Goal: Information Seeking & Learning: Learn about a topic

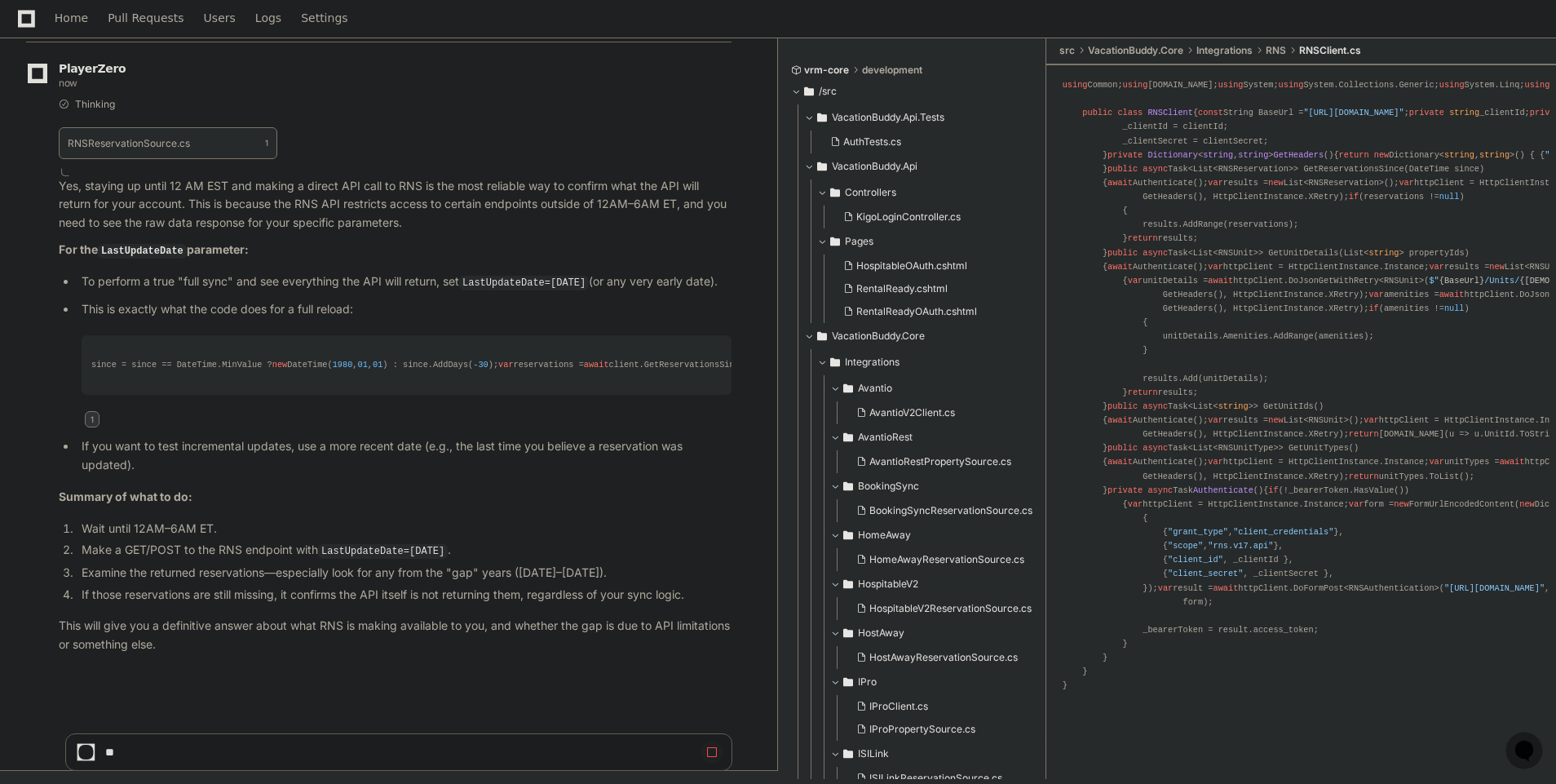
scroll to position [31520, 0]
click at [327, 728] on app-app-chat-input at bounding box center [399, 738] width 667 height 65
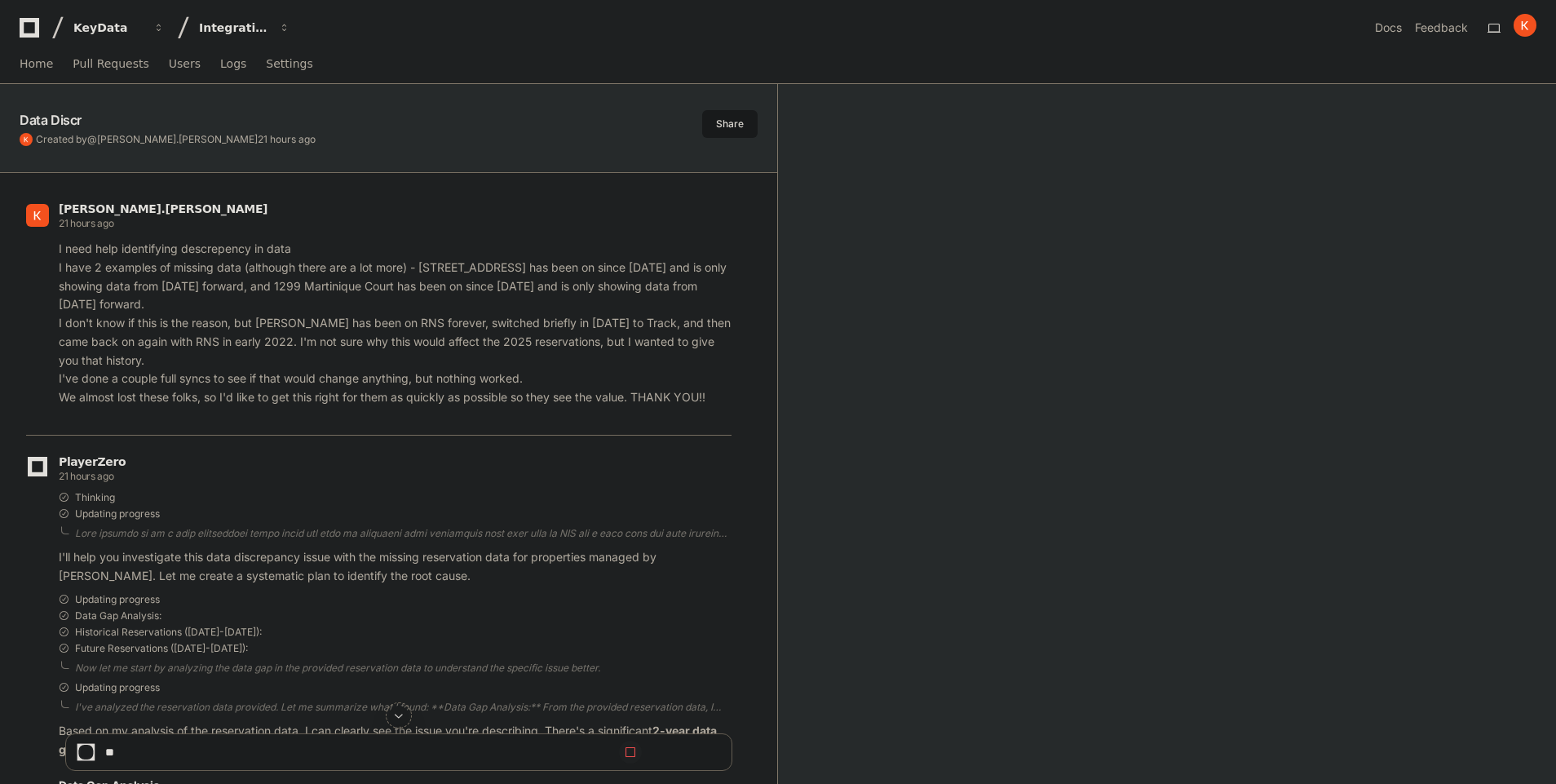
click at [401, 720] on span at bounding box center [398, 715] width 13 height 13
click at [401, 719] on span at bounding box center [398, 715] width 13 height 13
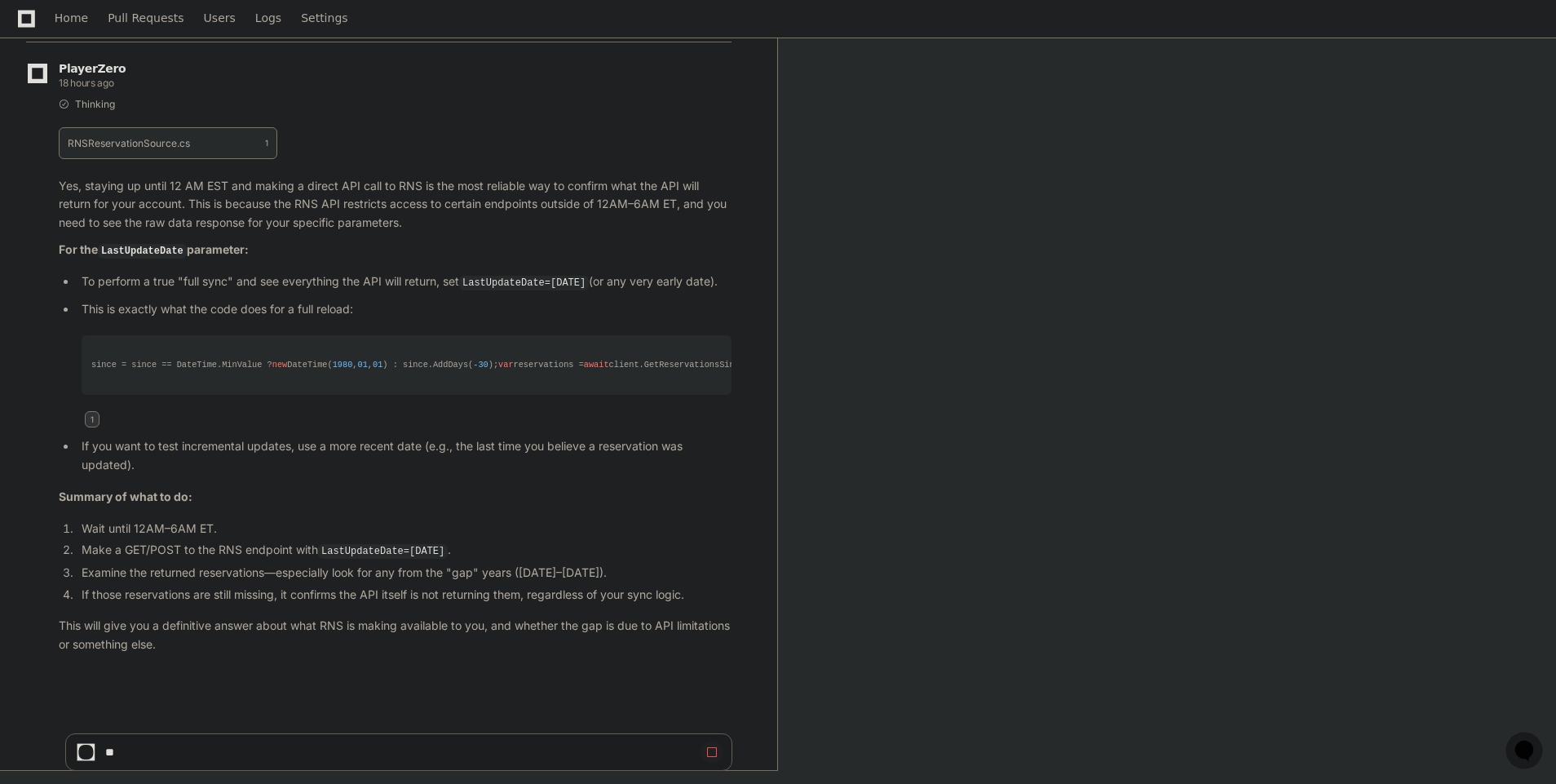
scroll to position [31520, 0]
drag, startPoint x: 90, startPoint y: 748, endPoint x: 248, endPoint y: 760, distance: 158.5
click at [89, 748] on div at bounding box center [86, 753] width 10 height 10
click at [712, 747] on span at bounding box center [712, 752] width 13 height 13
click at [711, 755] on span at bounding box center [712, 752] width 13 height 13
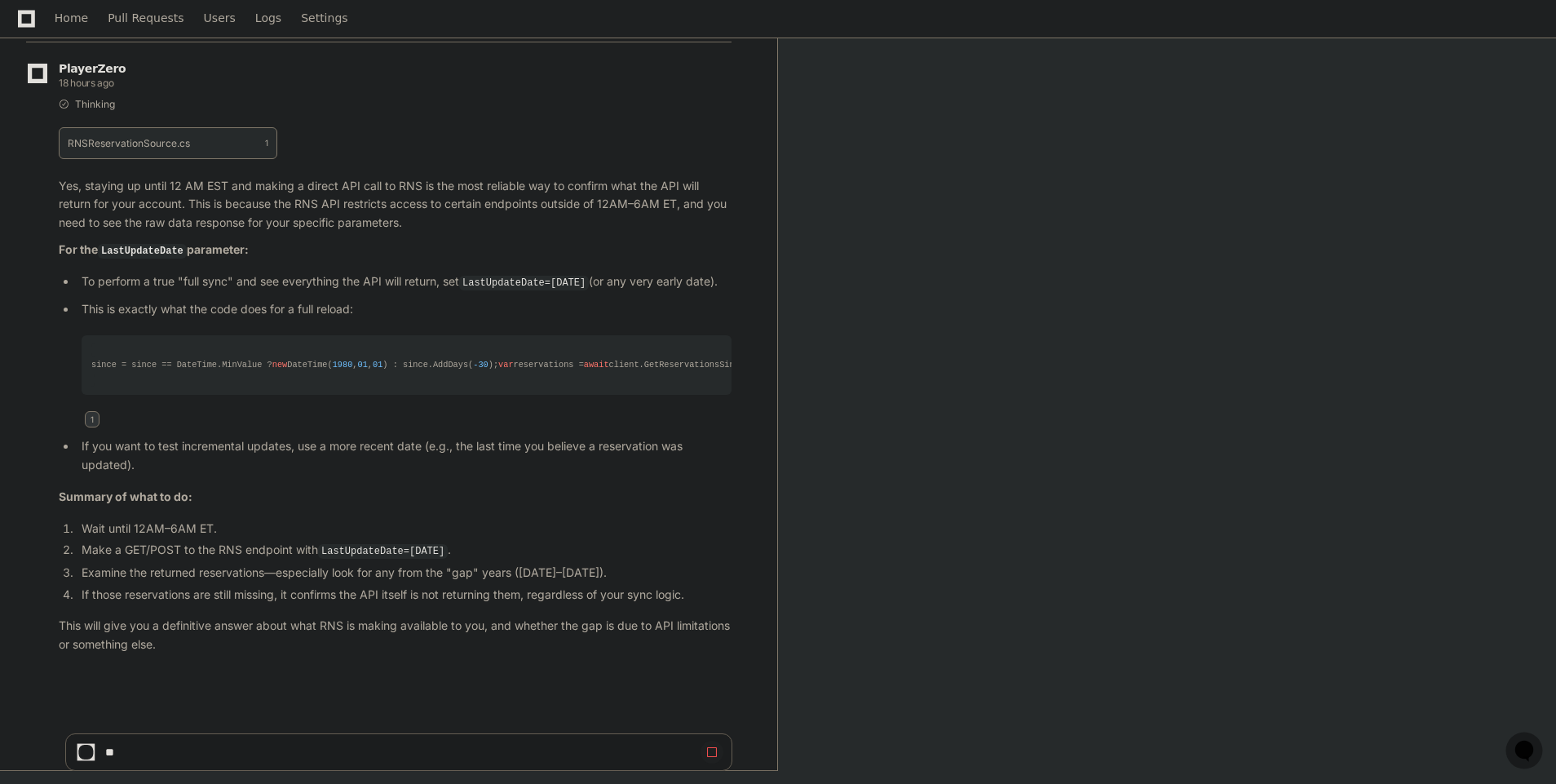
click at [711, 755] on span at bounding box center [712, 752] width 13 height 13
click at [714, 754] on span at bounding box center [712, 752] width 13 height 13
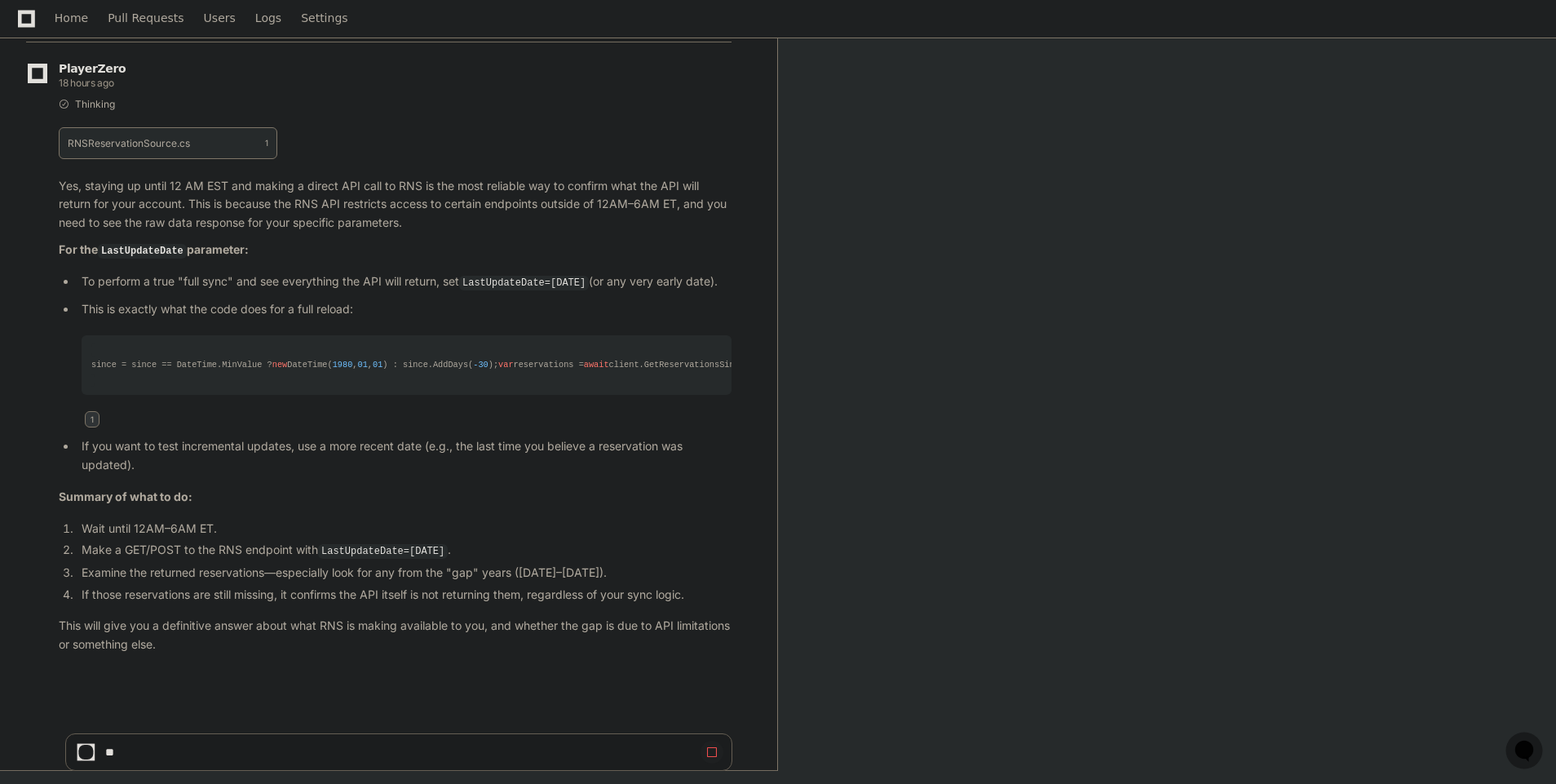
click at [718, 757] on button at bounding box center [712, 752] width 23 height 23
click at [718, 757] on span at bounding box center [712, 752] width 13 height 13
click at [64, 5] on link "Home" at bounding box center [71, 18] width 33 height 37
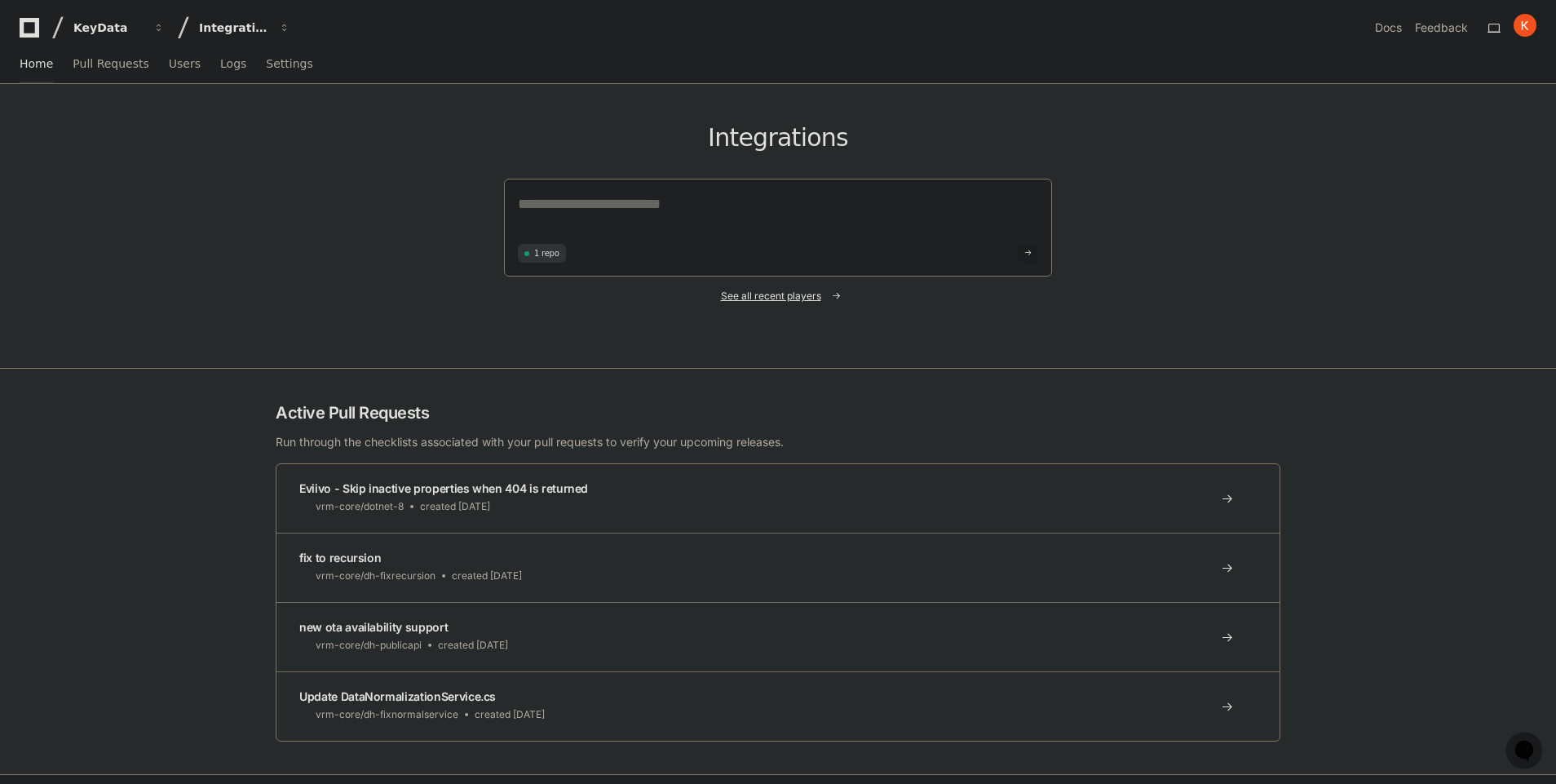
click at [774, 301] on span "See all recent players" at bounding box center [771, 295] width 100 height 13
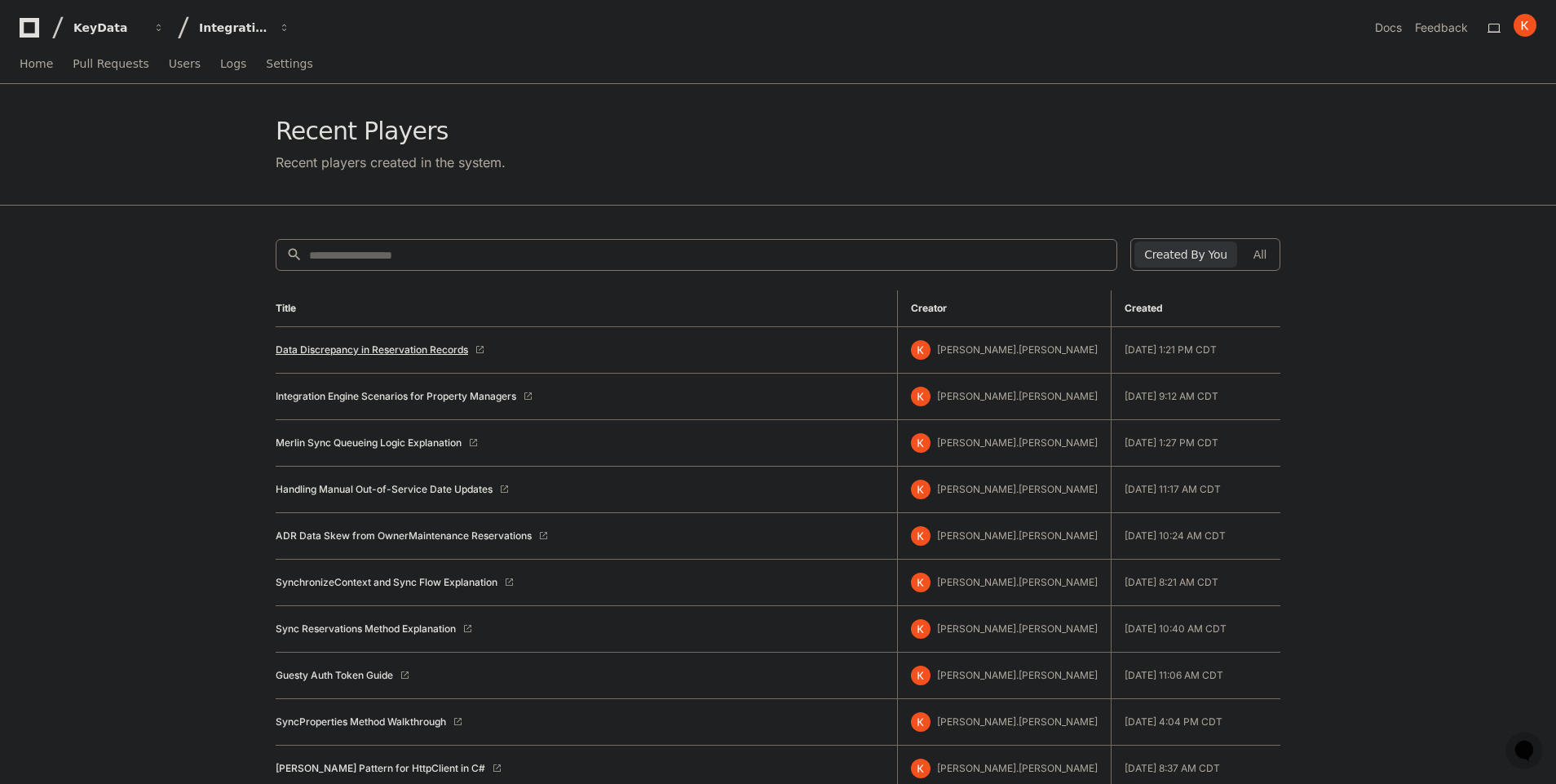
click at [401, 352] on link "Data Discrepancy in Reservation Records" at bounding box center [371, 349] width 193 height 13
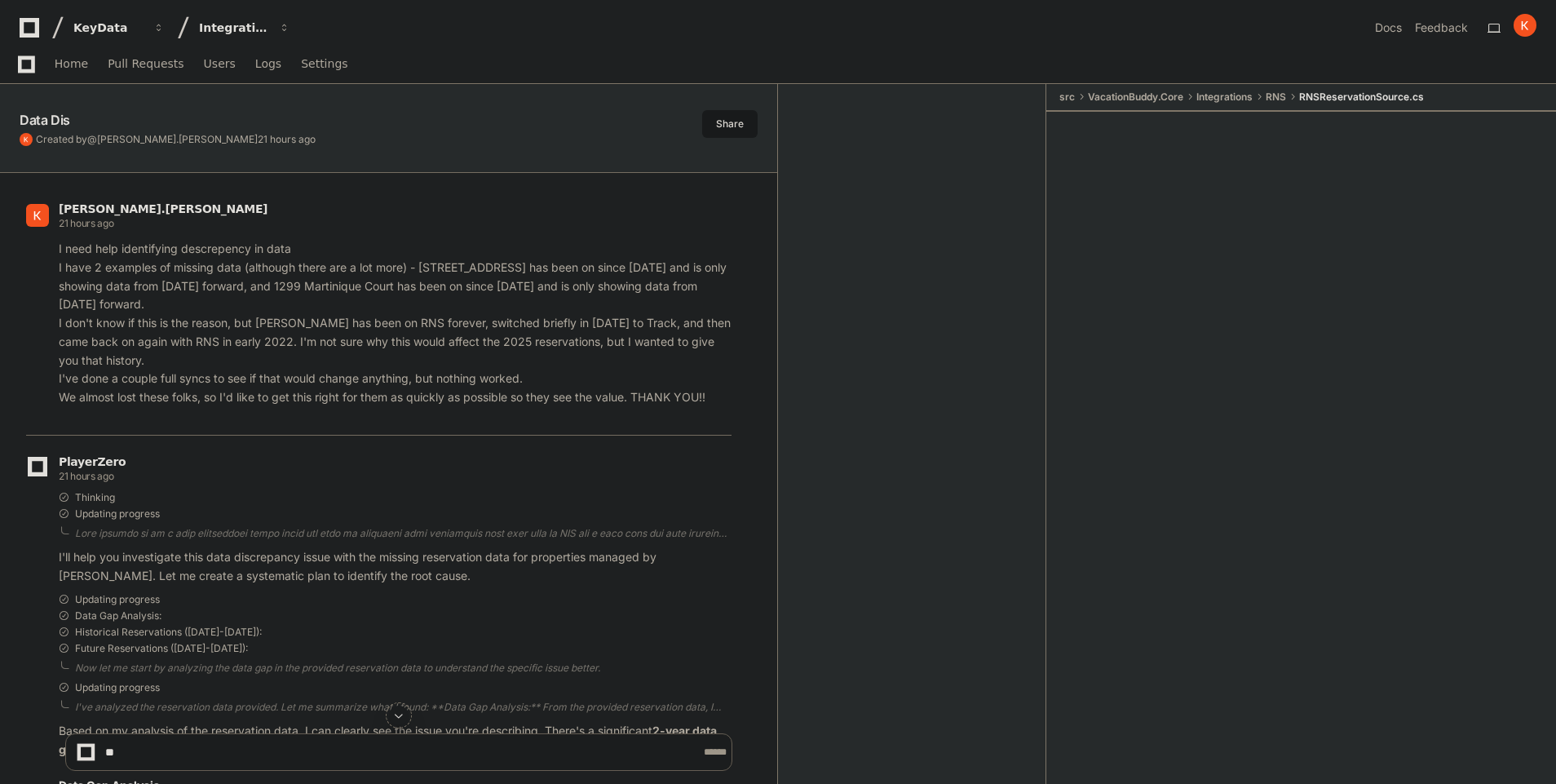
click at [409, 718] on div at bounding box center [399, 715] width 667 height 19
click at [406, 718] on button at bounding box center [399, 715] width 19 height 19
click at [402, 718] on span at bounding box center [398, 715] width 13 height 13
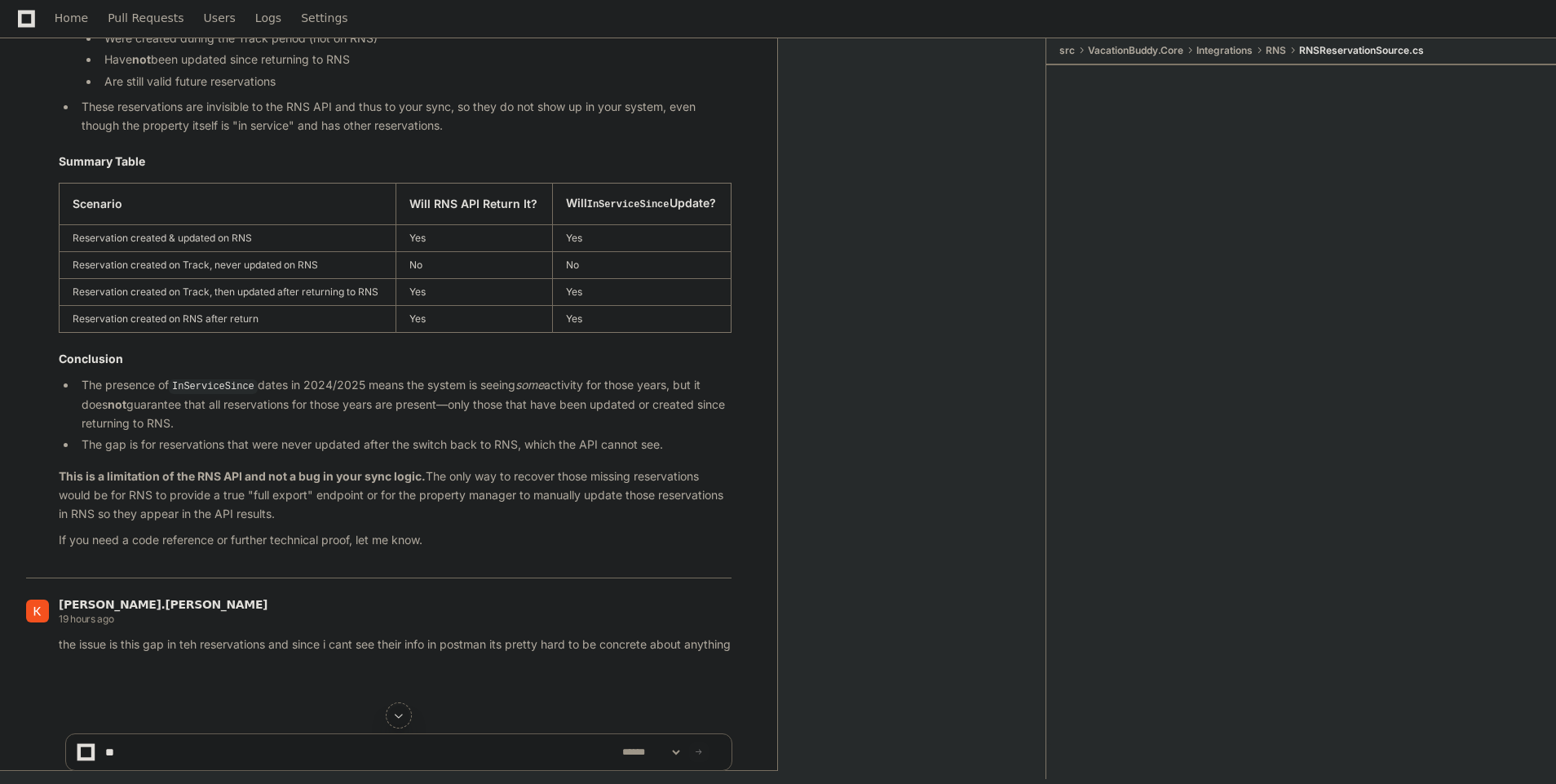
click at [402, 718] on span at bounding box center [398, 715] width 13 height 13
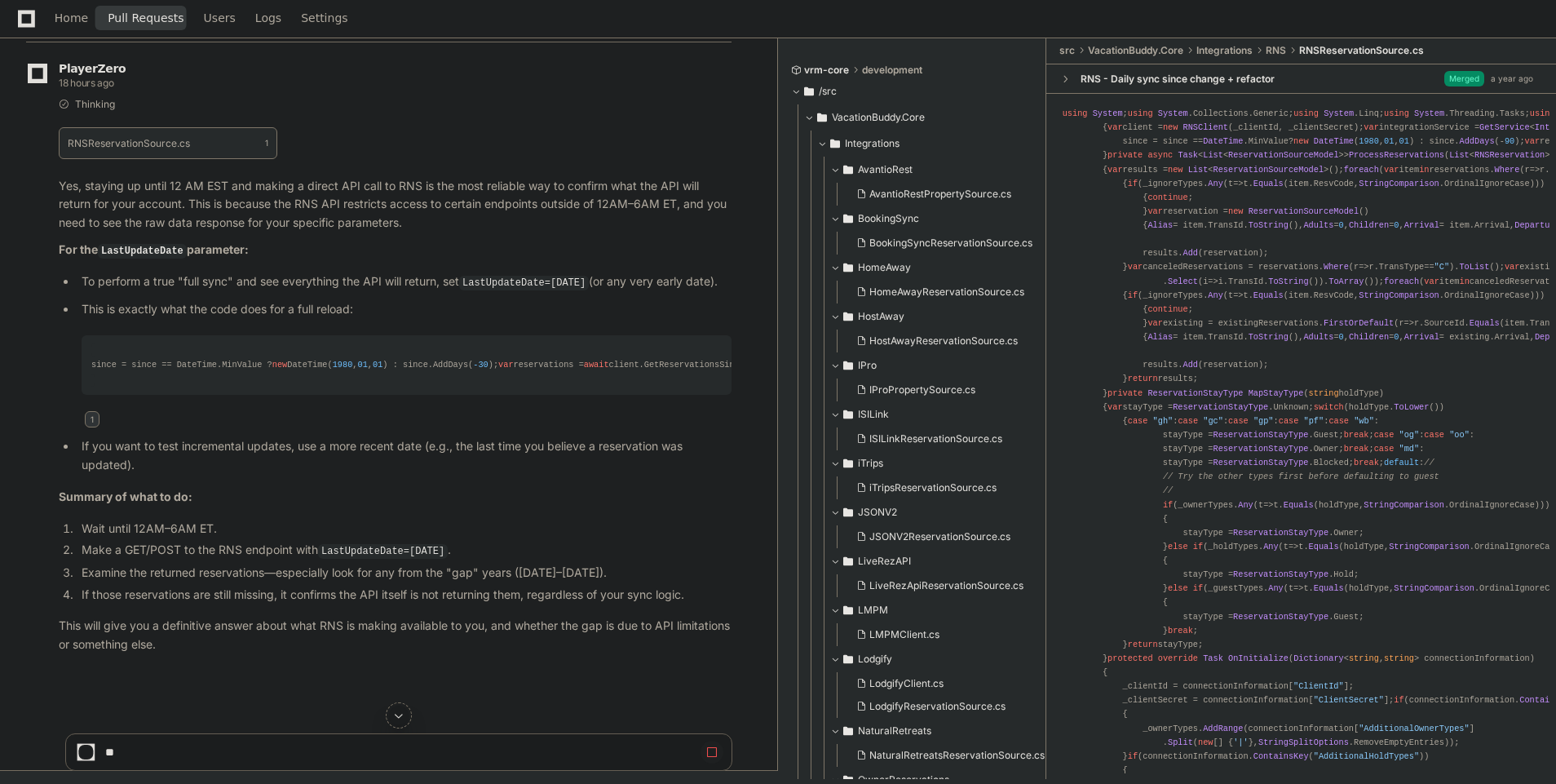
scroll to position [0, 0]
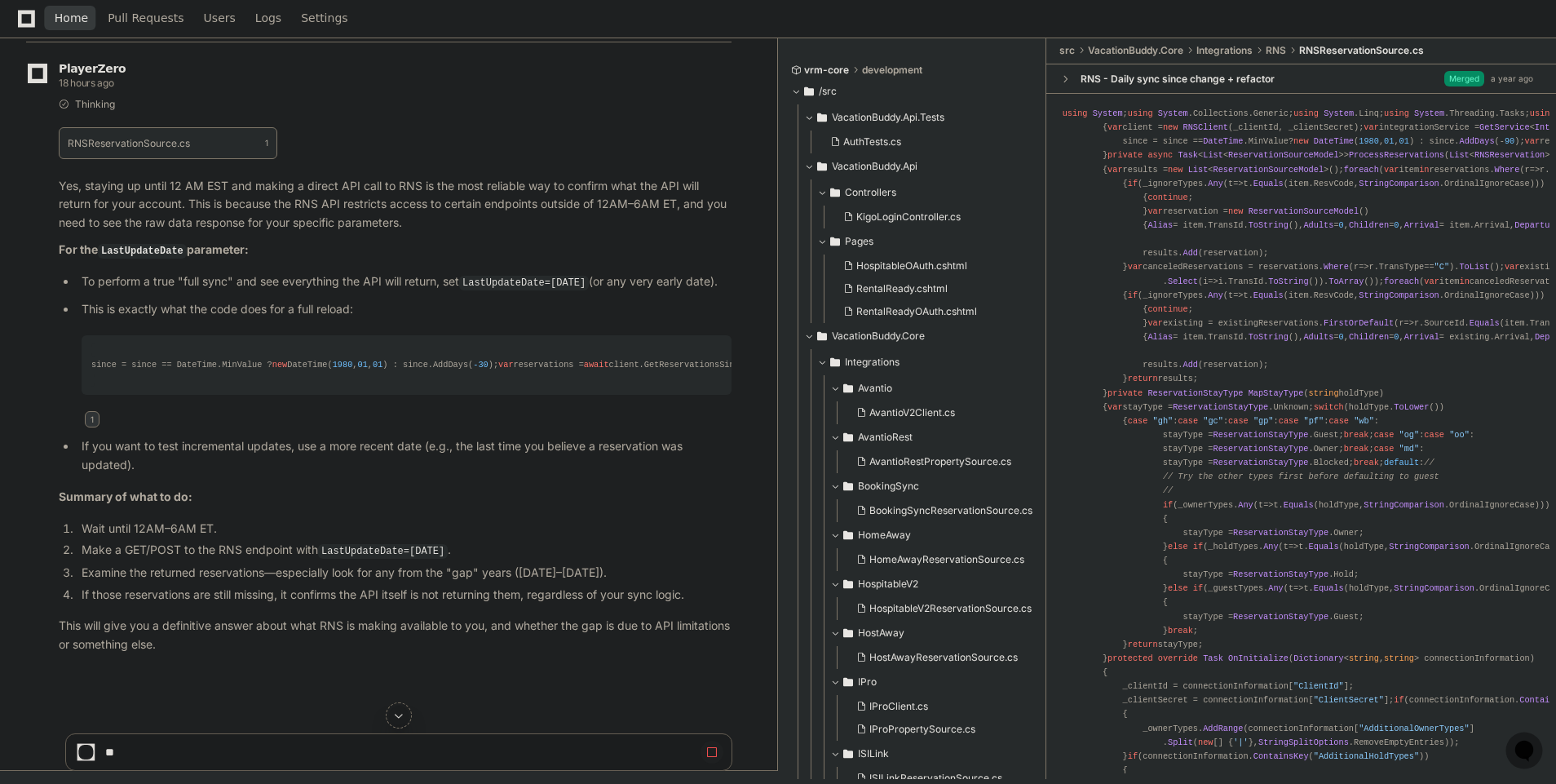
click at [75, 15] on span "Home" at bounding box center [71, 17] width 33 height 10
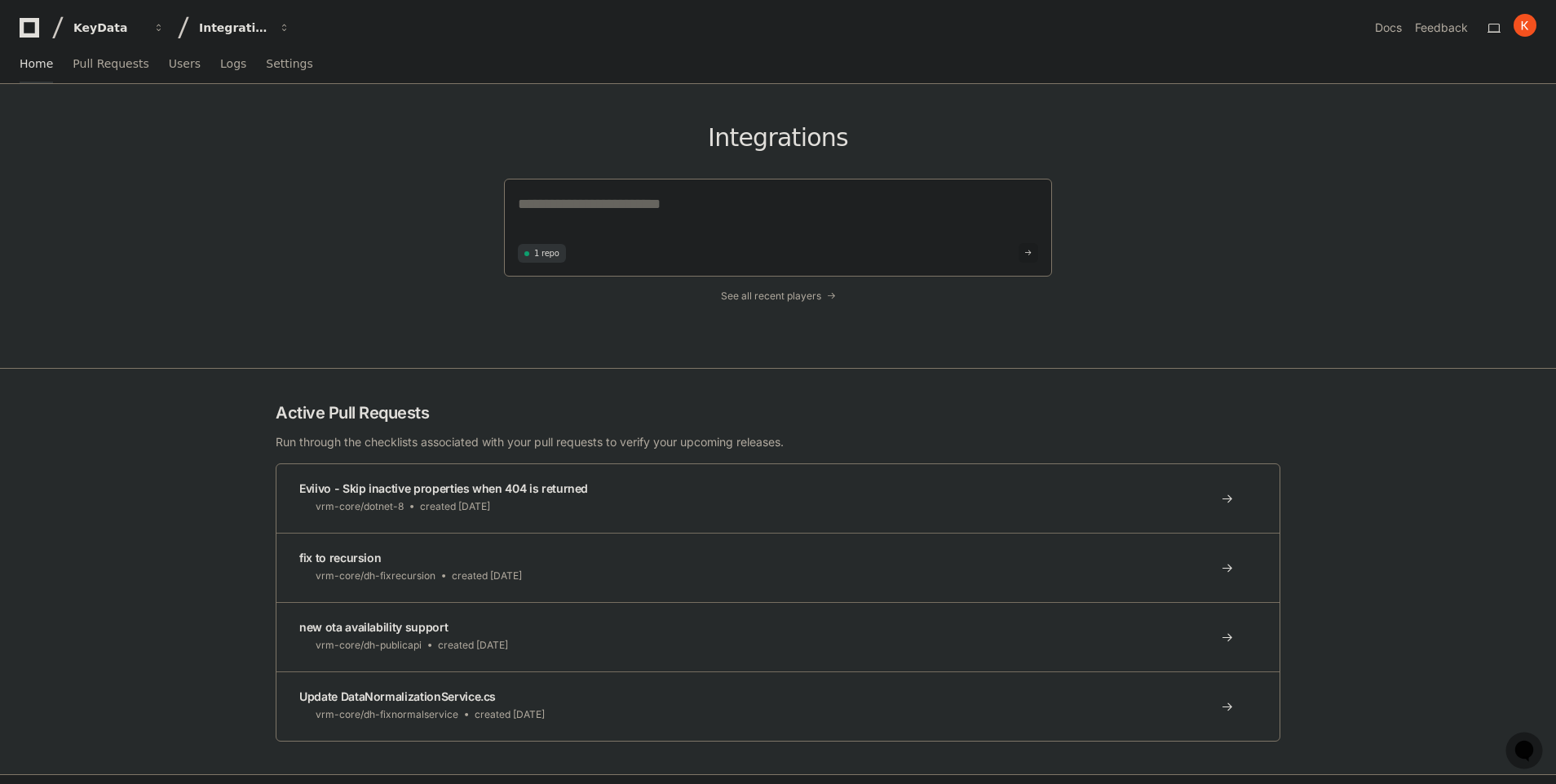
click at [762, 302] on div "Integrations 1 repo See all recent players" at bounding box center [778, 226] width 548 height 284
click at [761, 300] on span "See all recent players" at bounding box center [771, 295] width 100 height 13
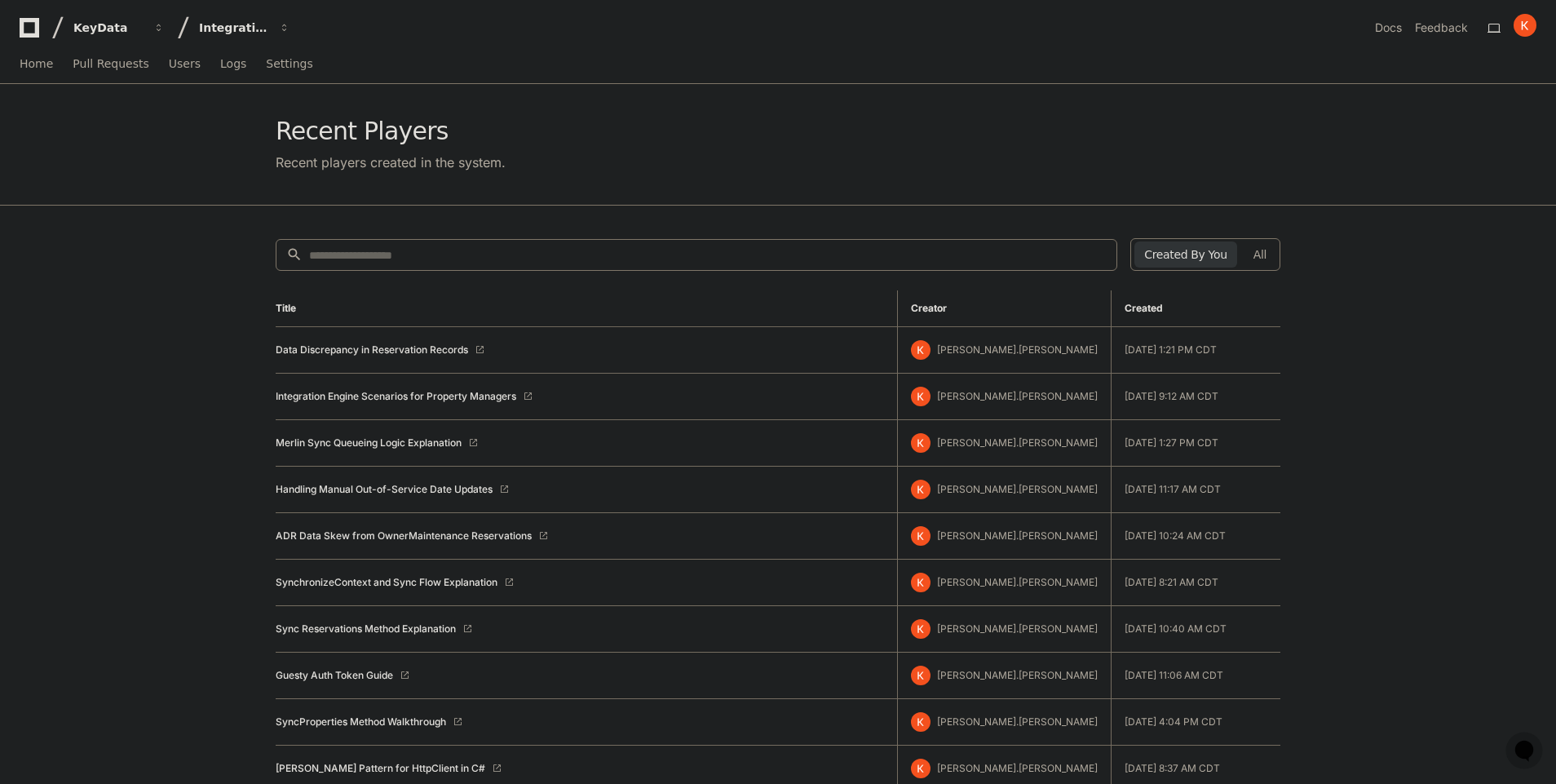
click at [510, 349] on div "Data Discrepancy in Reservation Records" at bounding box center [579, 349] width 608 height 13
click at [397, 493] on link "Handling Manual Out-of-Service Date Updates" at bounding box center [383, 489] width 217 height 13
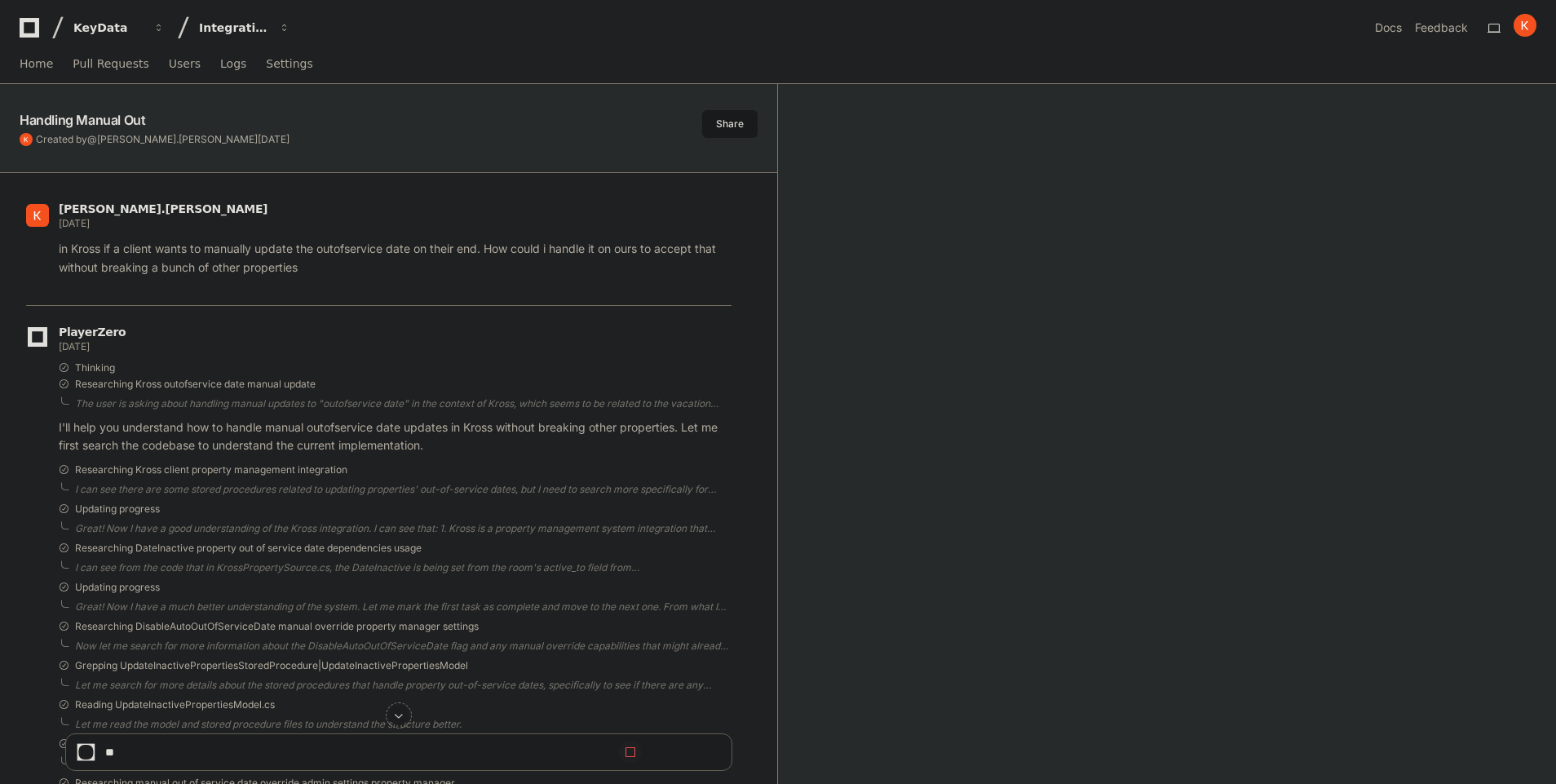
click at [401, 713] on span at bounding box center [398, 715] width 13 height 13
